Goal: Communication & Community: Connect with others

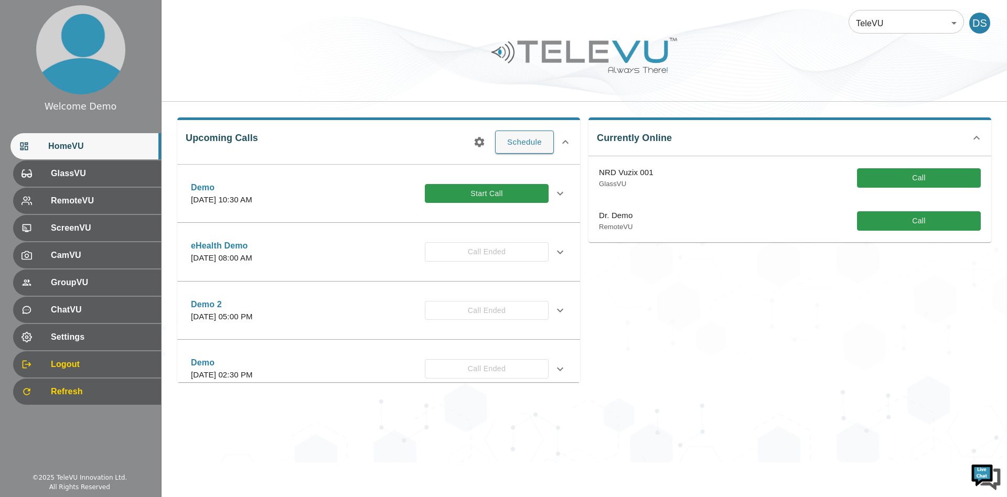
click at [727, 77] on div at bounding box center [585, 63] width 846 height 59
click at [888, 174] on button "Call" at bounding box center [919, 177] width 124 height 19
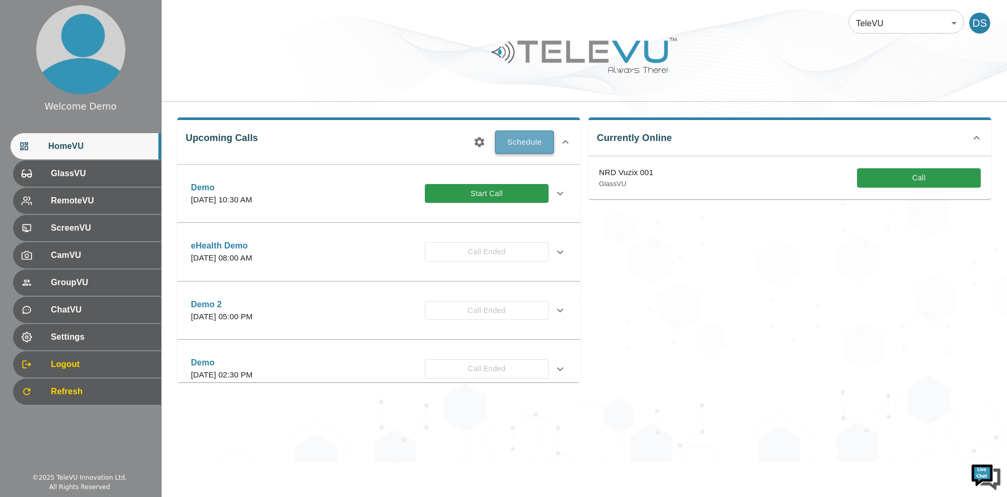
click at [525, 145] on button "Schedule" at bounding box center [524, 142] width 59 height 23
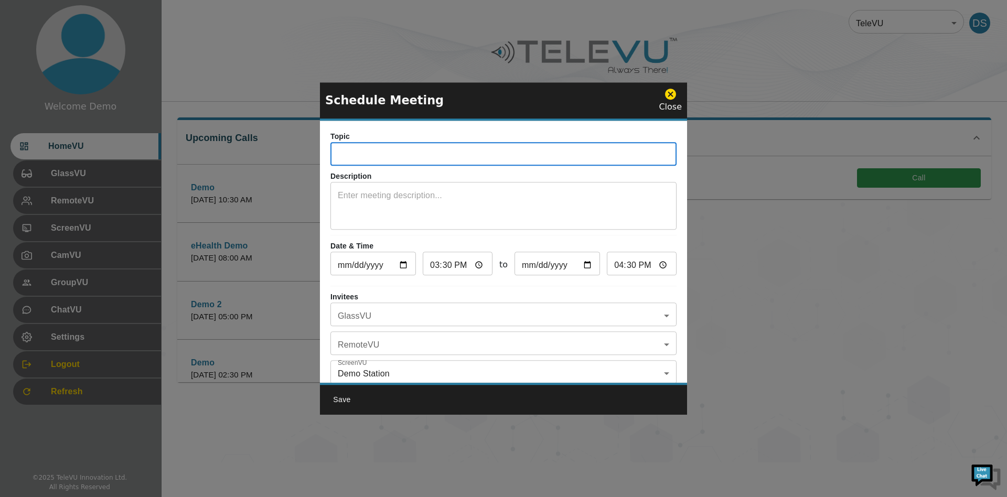
click at [426, 161] on input "text" at bounding box center [504, 155] width 346 height 21
type input "Conference"
click at [472, 267] on input "15:30" at bounding box center [458, 264] width 70 height 21
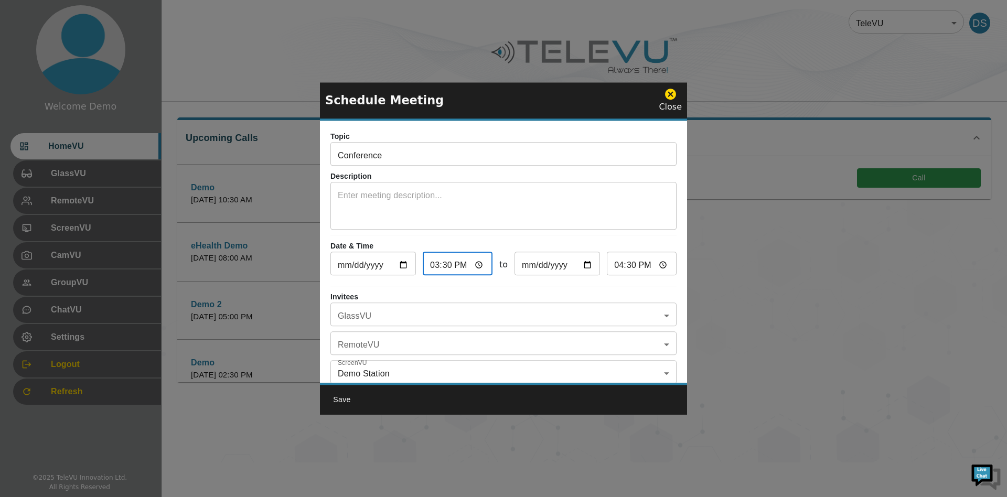
type input "16:30"
type input "17:30"
click at [443, 261] on input "16:30" at bounding box center [458, 264] width 70 height 21
type input "16:00"
type input "17:00"
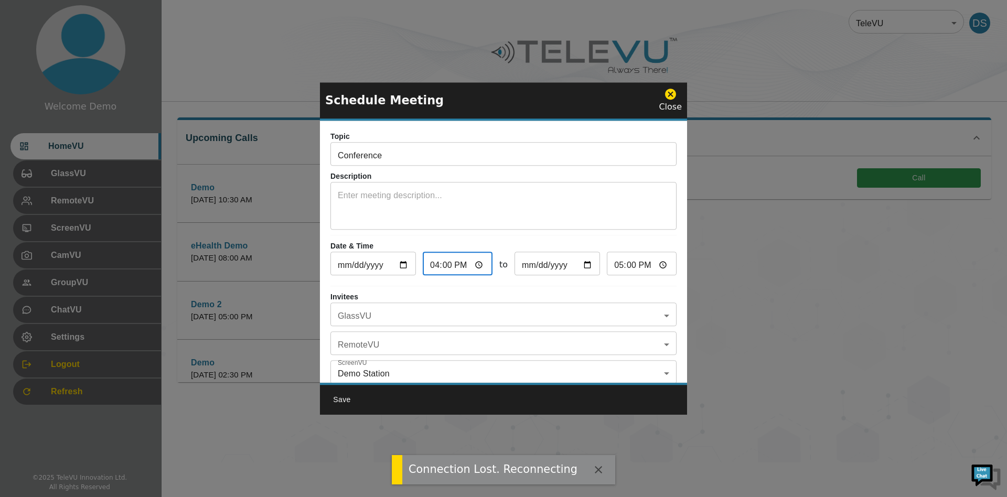
scroll to position [66, 0]
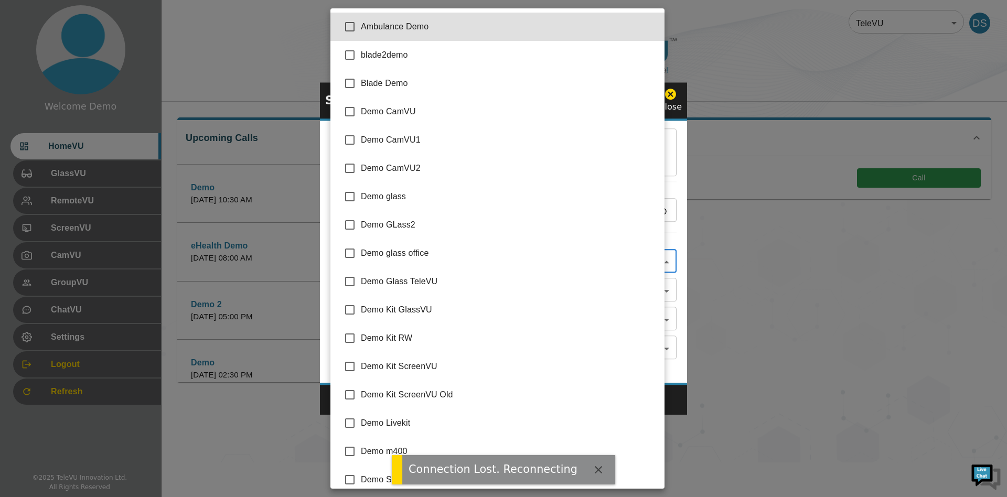
click at [392, 248] on body "Connection Lost. Reconnecting Welcome Demo HomeVU GlassVU RemoteVU ScreenVU Cam…" at bounding box center [503, 231] width 1007 height 463
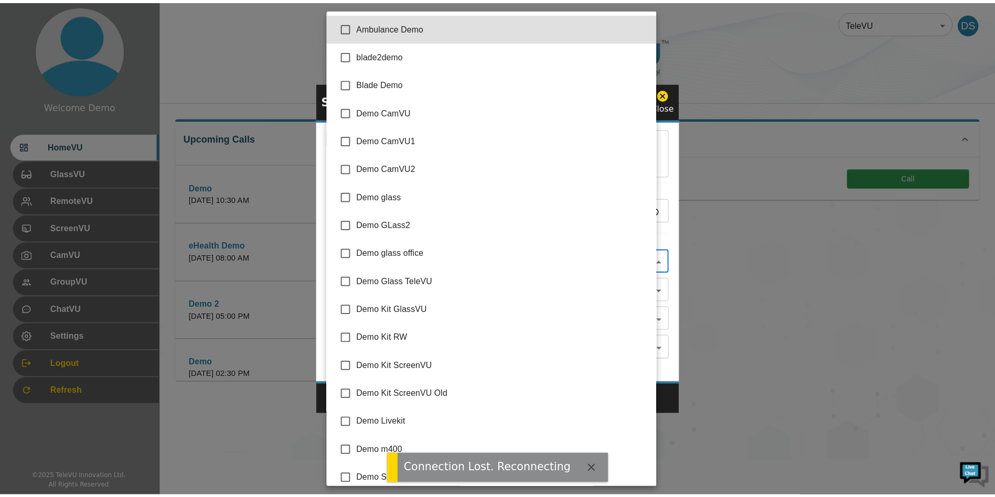
scroll to position [515, 0]
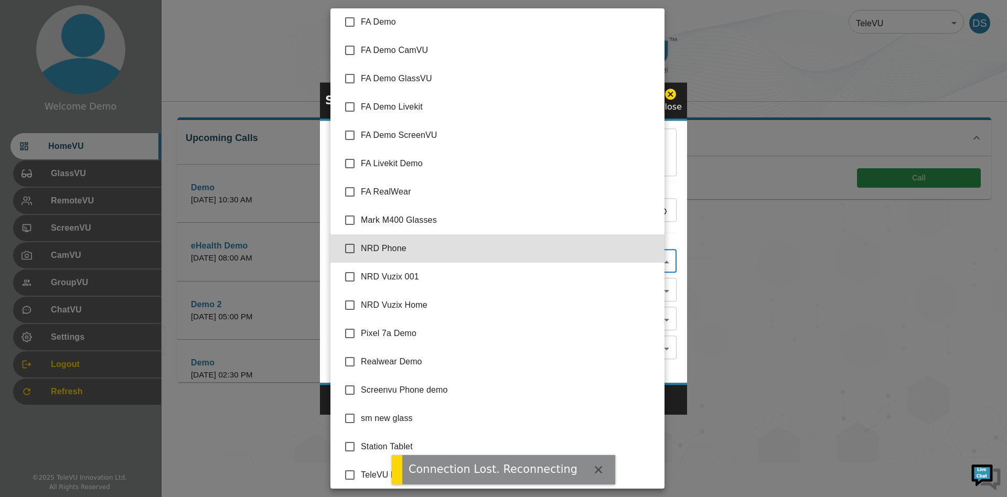
click at [353, 277] on input "checkbox" at bounding box center [350, 277] width 22 height 22
checkbox input "true"
type input "NRD Vuzix 001"
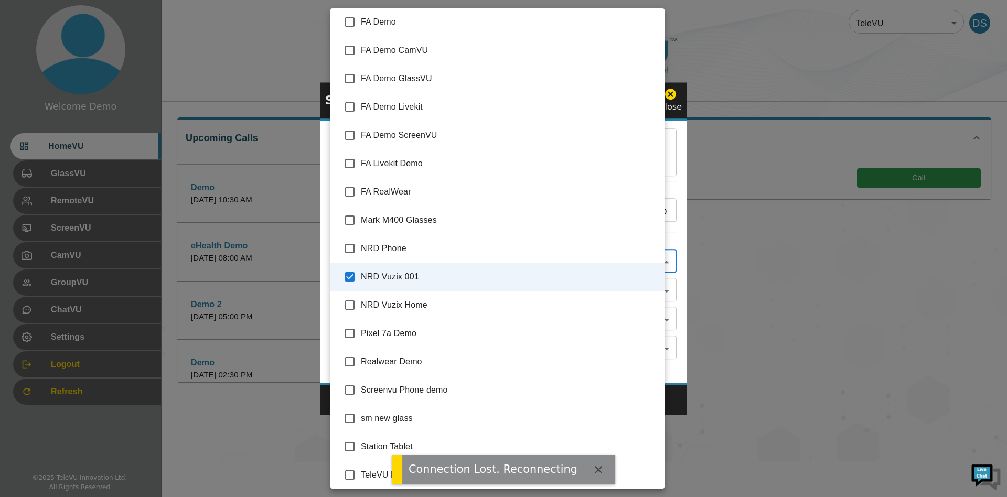
click at [672, 304] on div at bounding box center [503, 248] width 1007 height 497
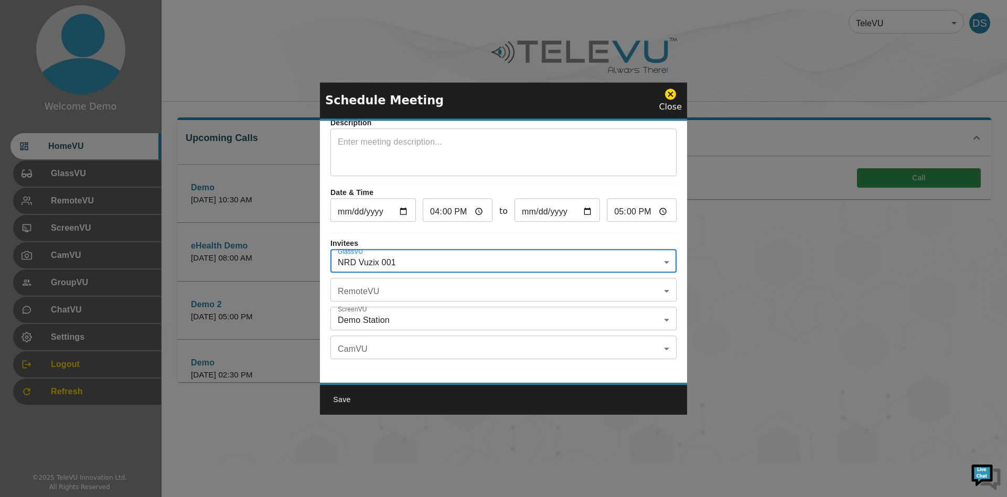
click at [332, 400] on button "Save" at bounding box center [342, 399] width 34 height 19
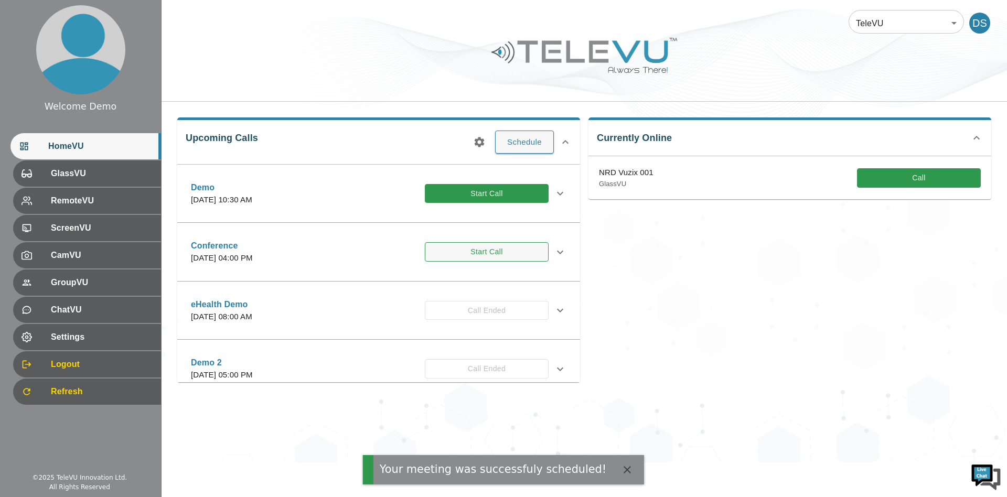
click at [465, 254] on button "Start Call" at bounding box center [487, 251] width 124 height 19
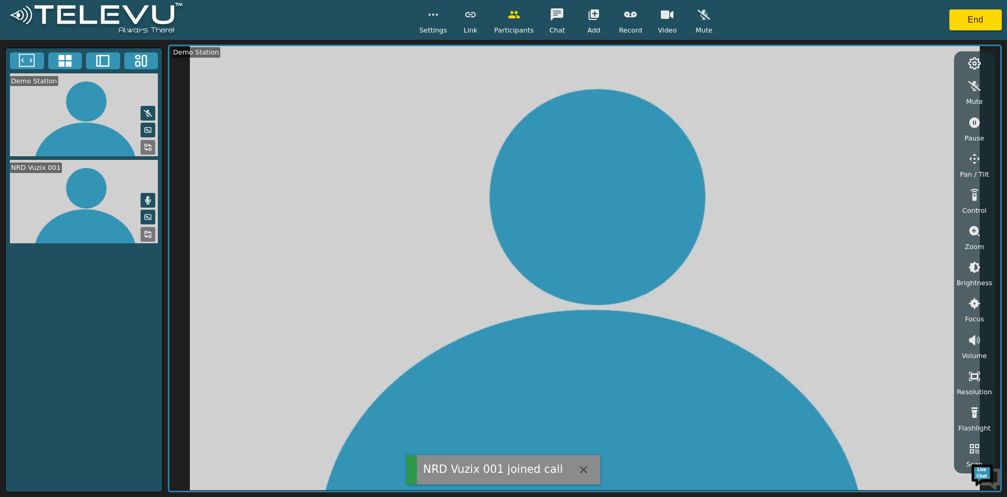
click at [326, 263] on video at bounding box center [584, 268] width 831 height 444
click at [148, 195] on button at bounding box center [148, 202] width 15 height 15
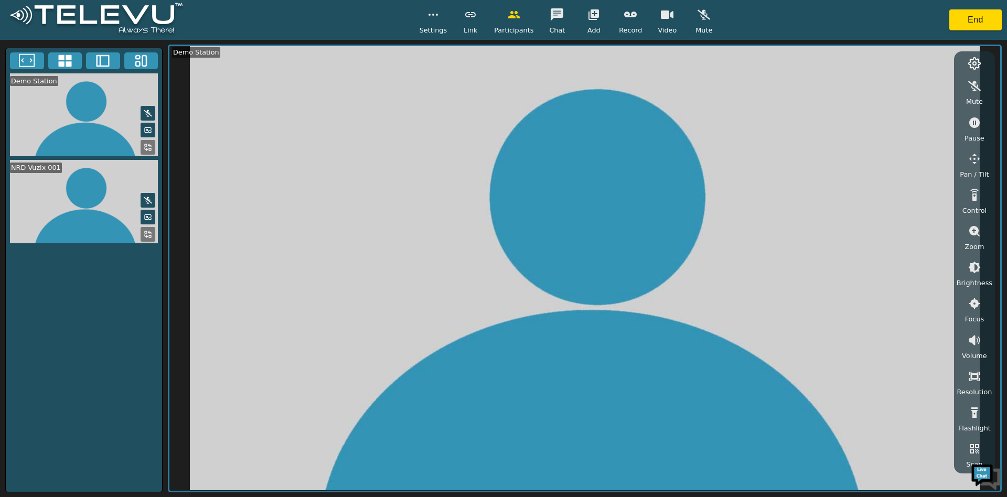
click at [150, 228] on button at bounding box center [148, 234] width 15 height 15
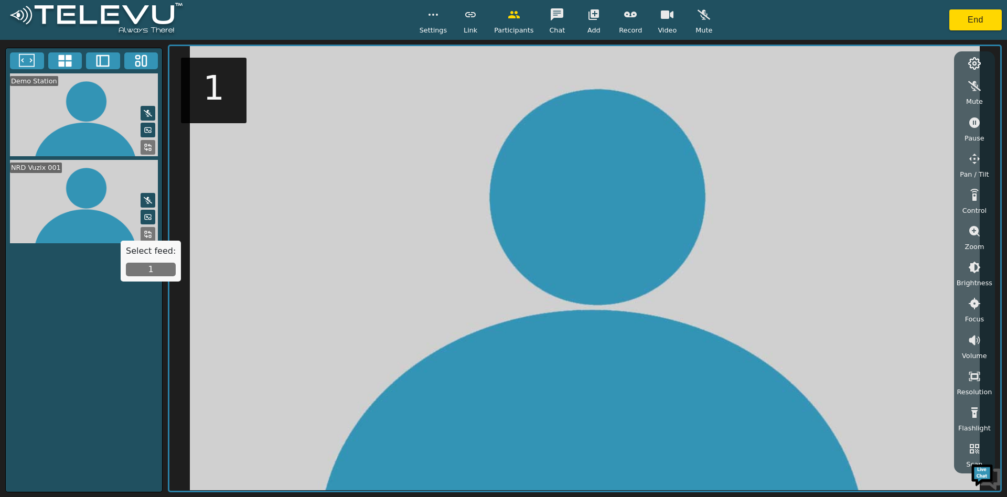
click at [156, 267] on button "1" at bounding box center [151, 270] width 50 height 14
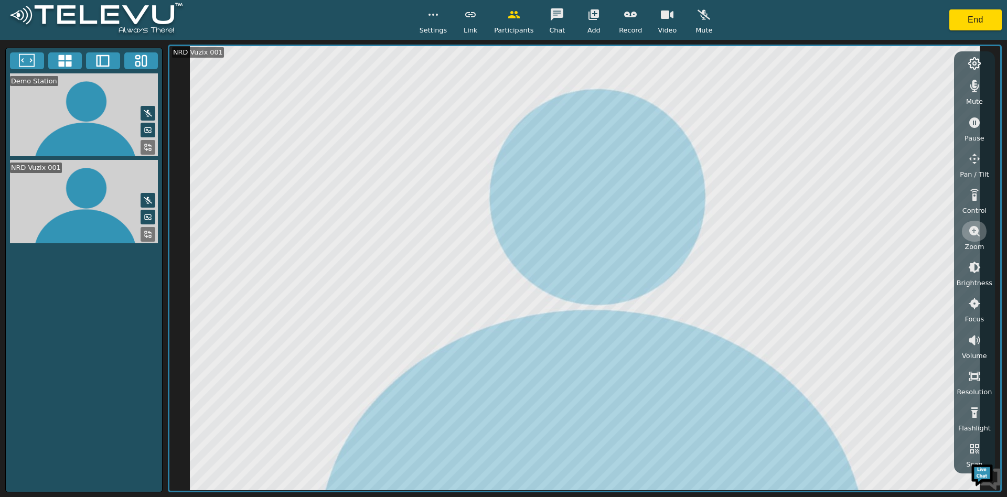
click at [977, 232] on icon "button" at bounding box center [975, 231] width 10 height 10
click at [976, 271] on icon "button" at bounding box center [974, 267] width 9 height 9
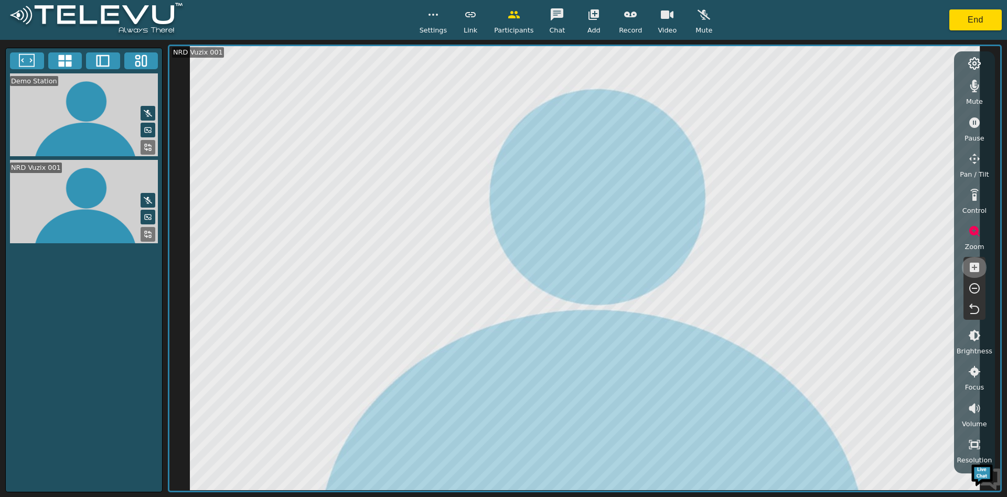
click at [976, 271] on icon "button" at bounding box center [974, 267] width 9 height 9
click at [981, 126] on icon "button" at bounding box center [975, 122] width 13 height 13
click at [978, 23] on button "End" at bounding box center [976, 19] width 52 height 21
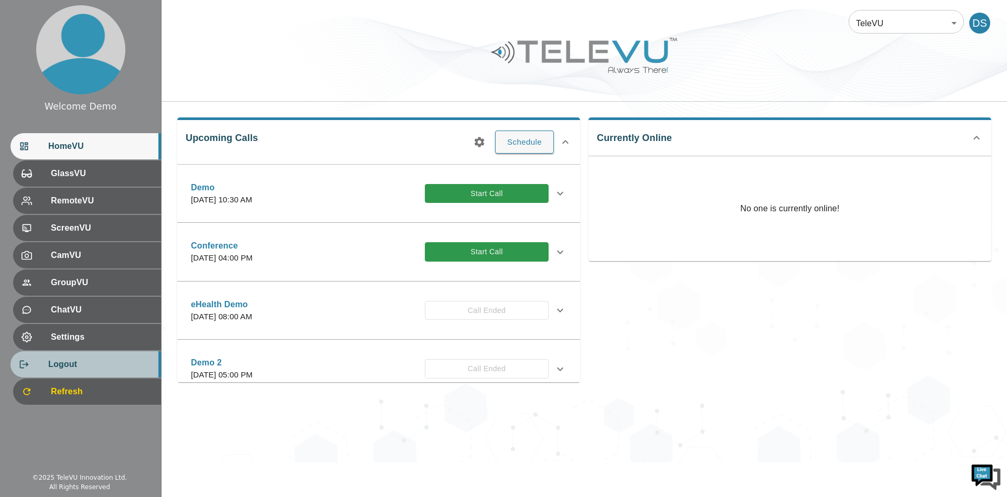
click at [59, 366] on span "Logout" at bounding box center [100, 364] width 104 height 13
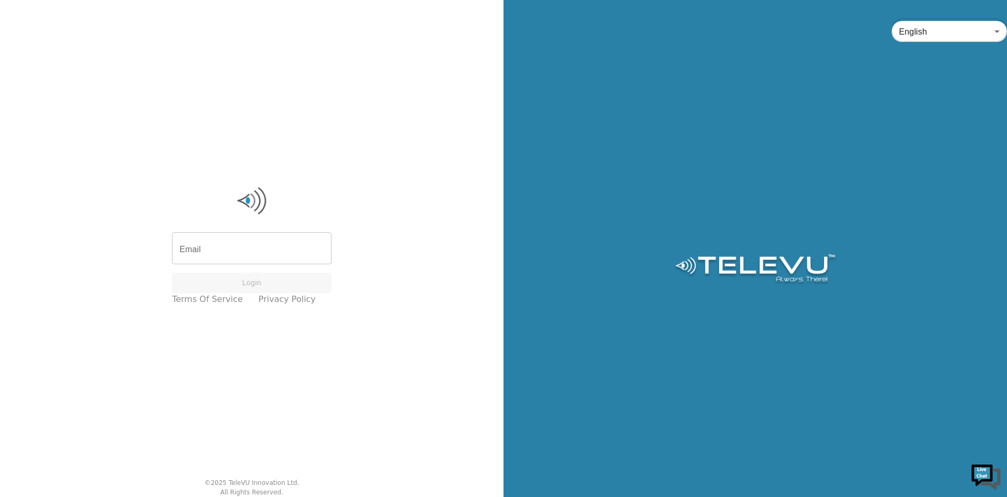
click at [246, 243] on input "Email" at bounding box center [252, 249] width 160 height 29
type input "f"
type input "[EMAIL_ADDRESS][DOMAIN_NAME]"
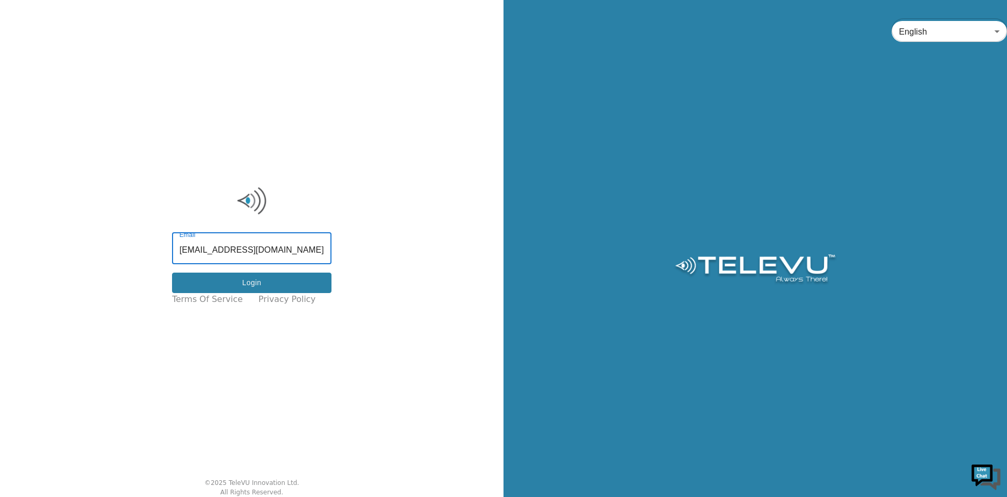
click at [244, 277] on button "Login" at bounding box center [252, 283] width 160 height 20
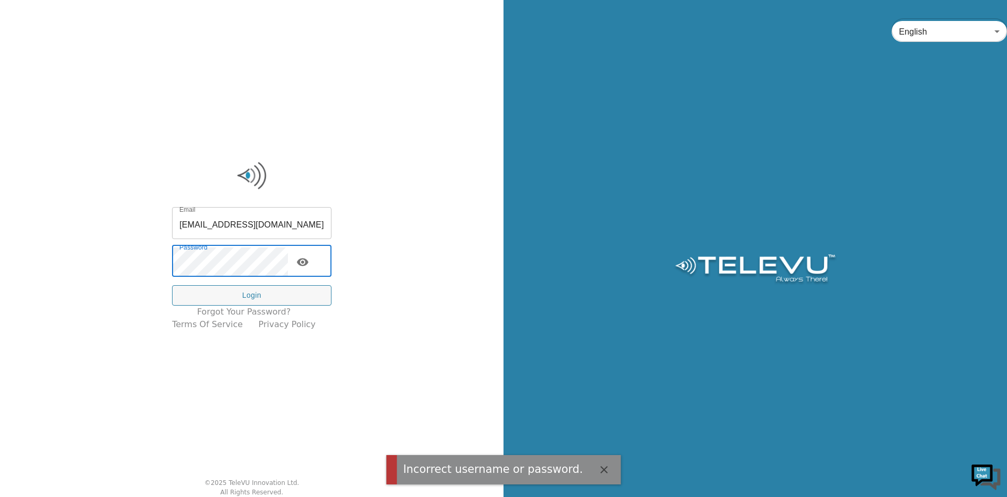
click at [148, 258] on div "Email [EMAIL_ADDRESS][DOMAIN_NAME] Email Password Password Login Forgot your pa…" at bounding box center [252, 248] width 504 height 497
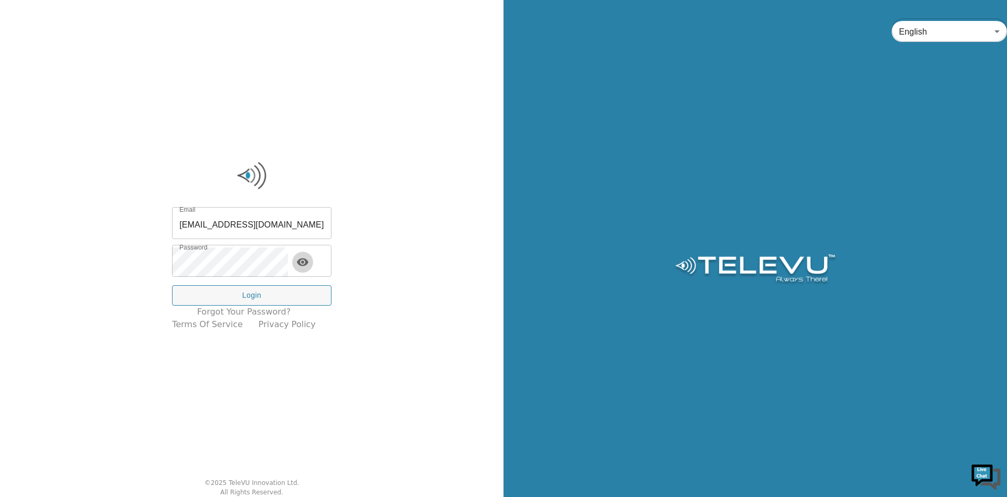
click at [309, 261] on icon "toggle password visibility" at bounding box center [303, 263] width 12 height 8
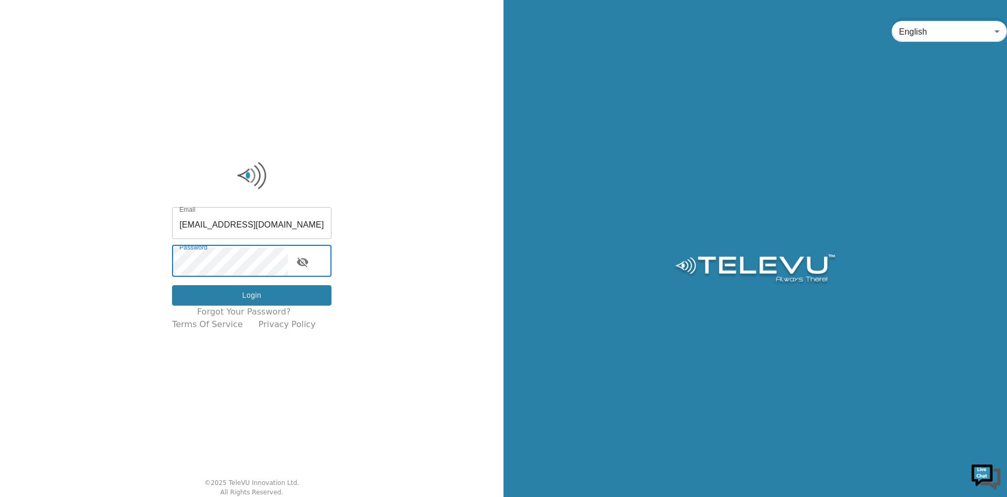
click at [201, 294] on button "Login" at bounding box center [252, 295] width 160 height 20
